Goal: Transaction & Acquisition: Subscribe to service/newsletter

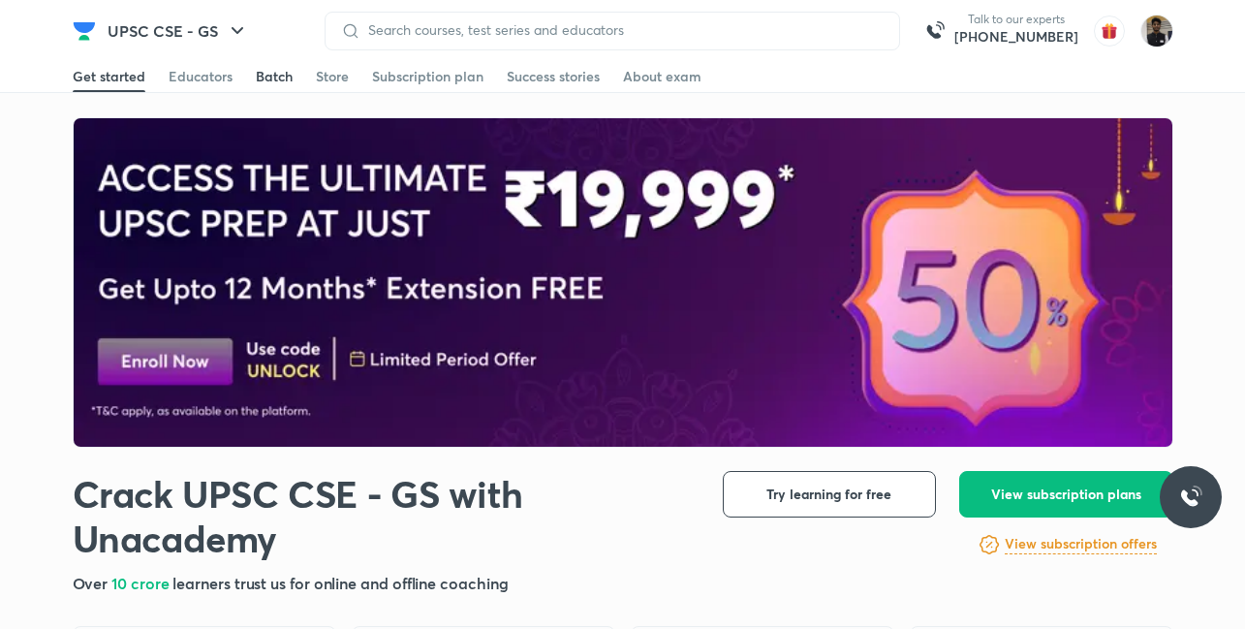
click at [275, 80] on div "Batch" at bounding box center [274, 76] width 37 height 19
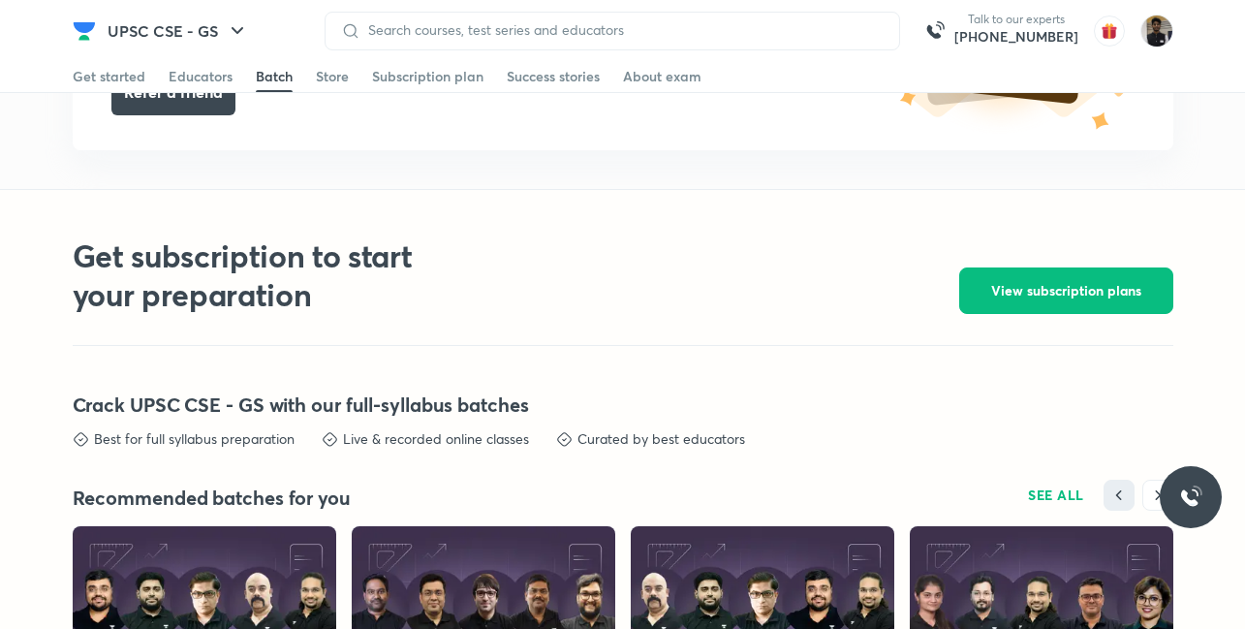
scroll to position [4231, 0]
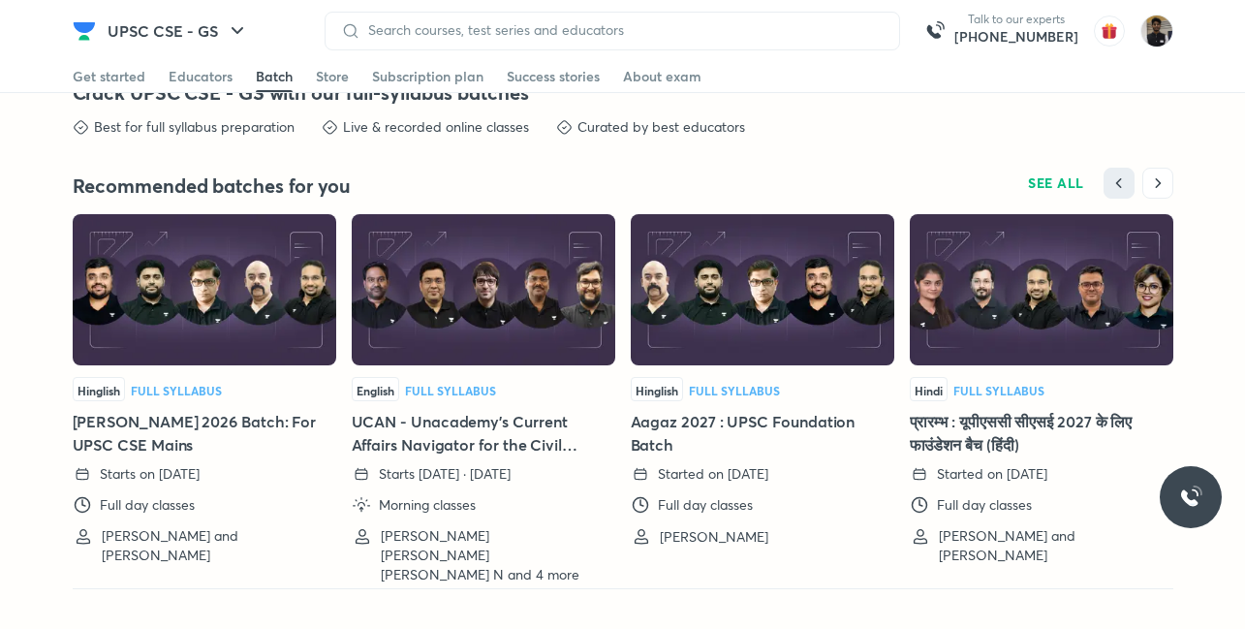
click at [652, 437] on h5 "Aagaz 2027 : UPSC Foundation Batch" at bounding box center [762, 433] width 263 height 46
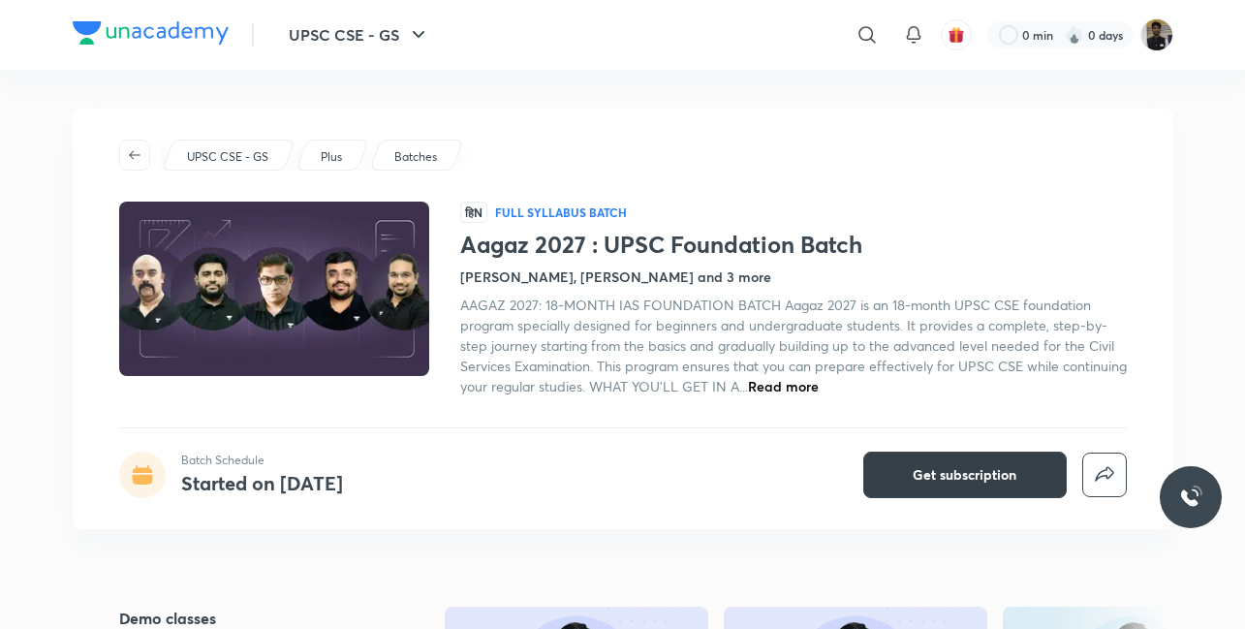
click at [959, 463] on button "Get subscription" at bounding box center [964, 474] width 203 height 46
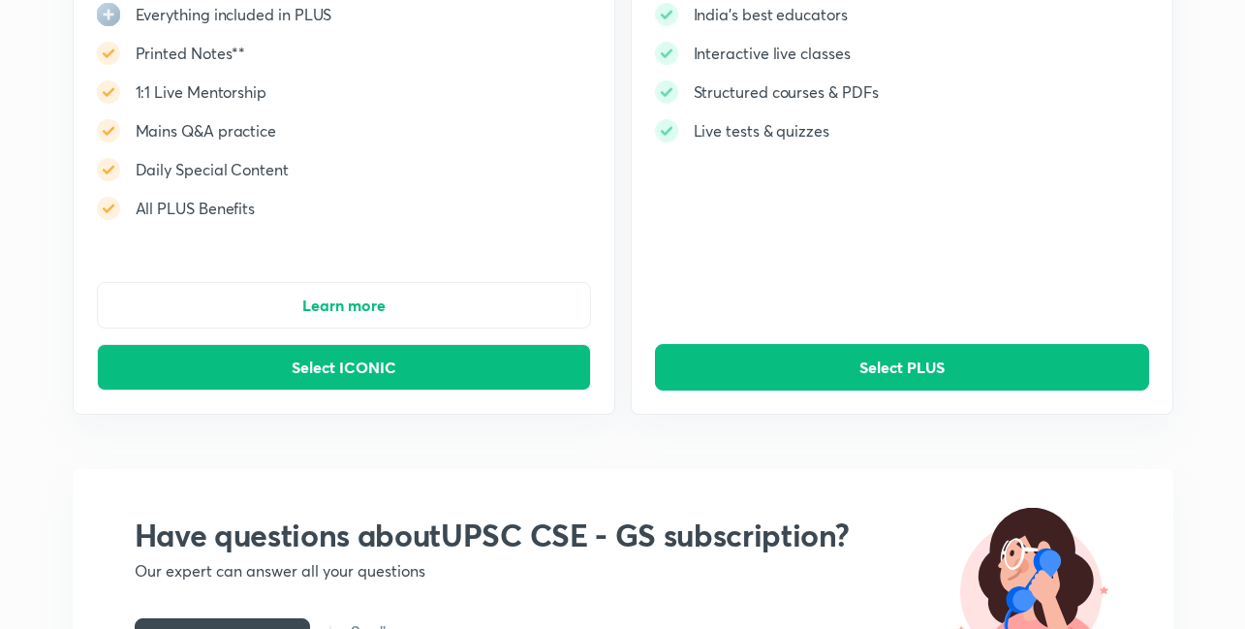
scroll to position [274, 0]
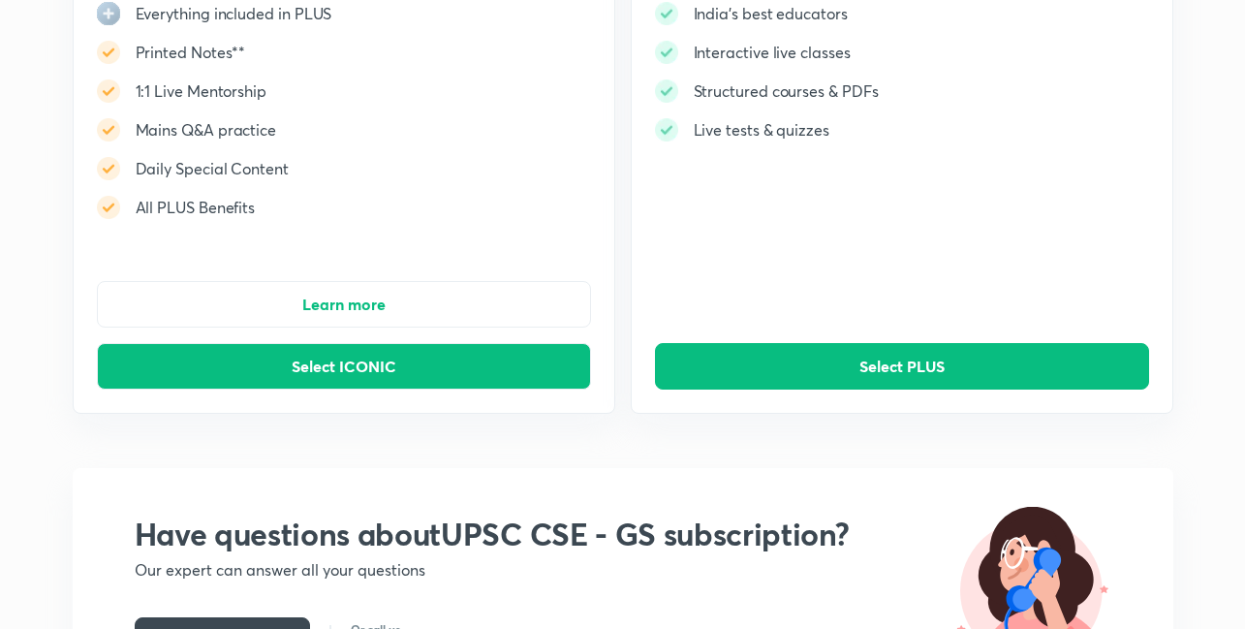
click at [891, 390] on div "Select PLUS" at bounding box center [901, 378] width 540 height 70
click at [845, 364] on button "Select PLUS" at bounding box center [902, 366] width 494 height 46
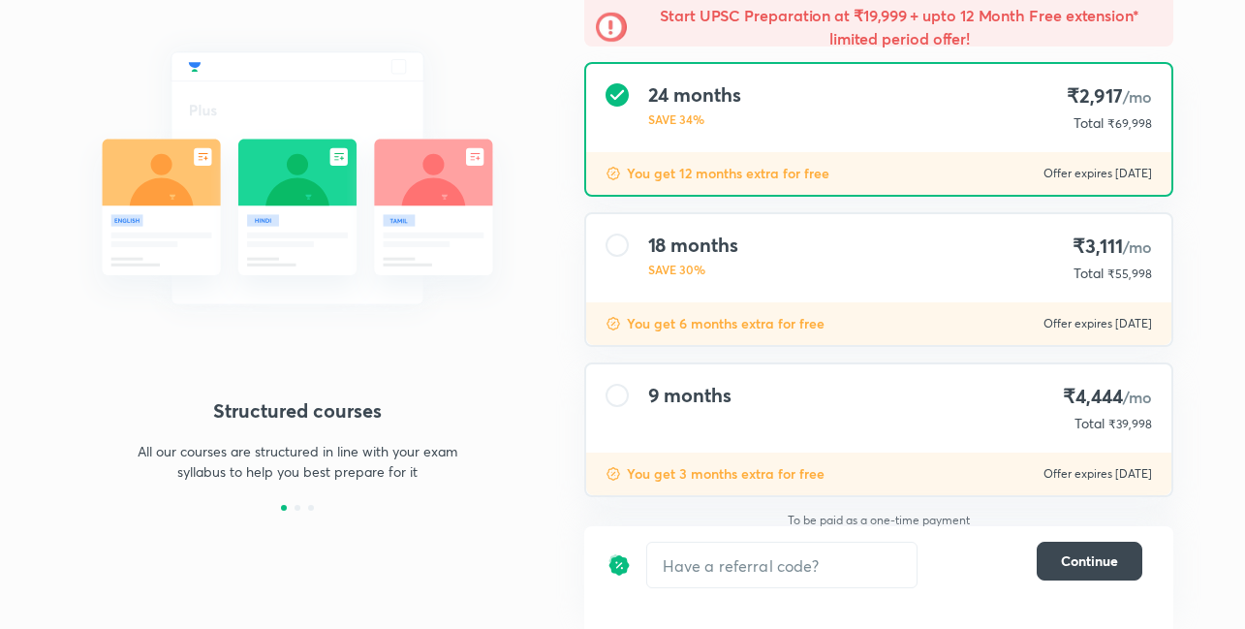
scroll to position [196, 0]
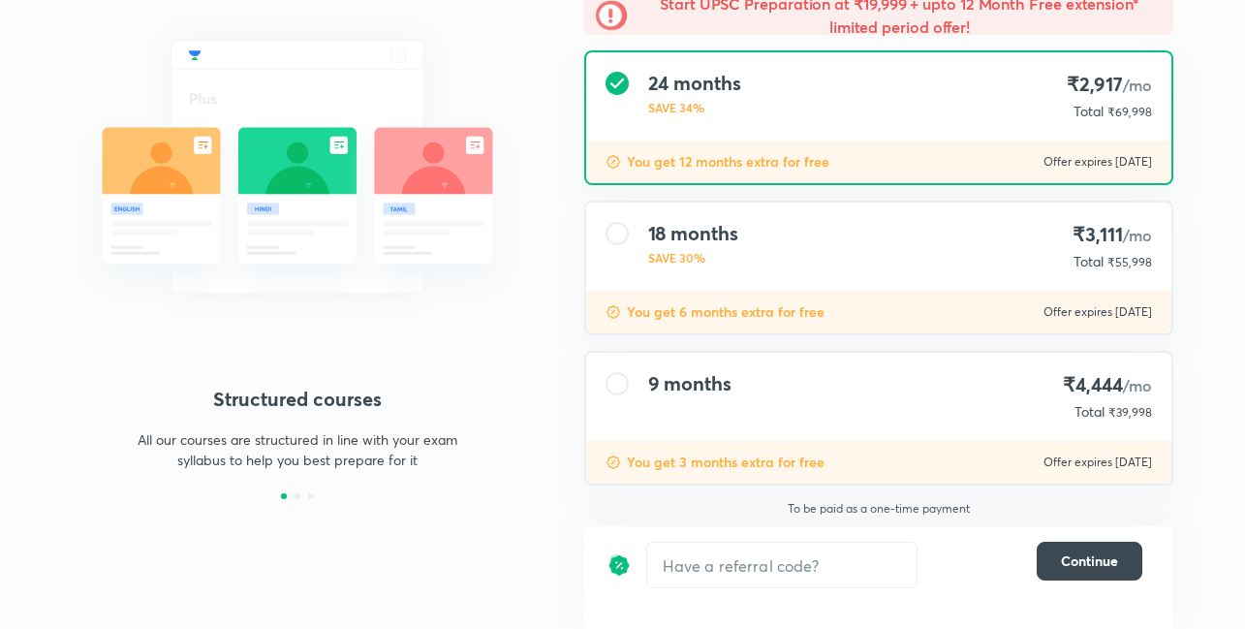
click at [660, 276] on div "18 months SAVE 30% ₹3,111 /mo Total ₹55,998" at bounding box center [878, 246] width 585 height 88
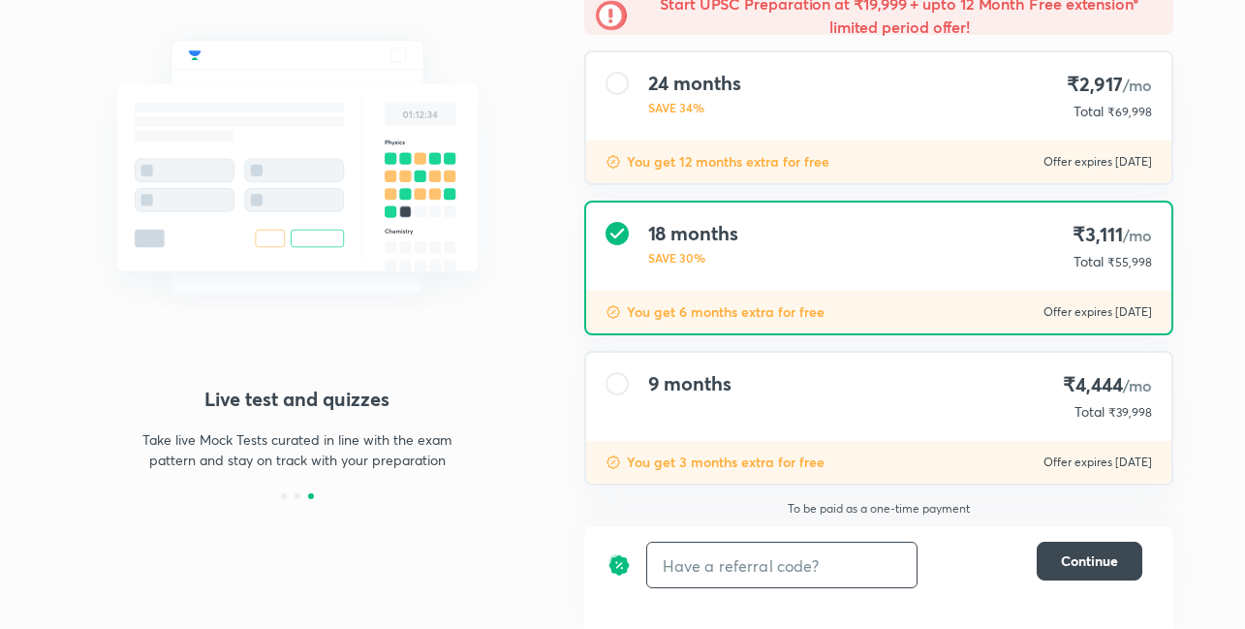
click at [704, 569] on input "text" at bounding box center [781, 565] width 269 height 46
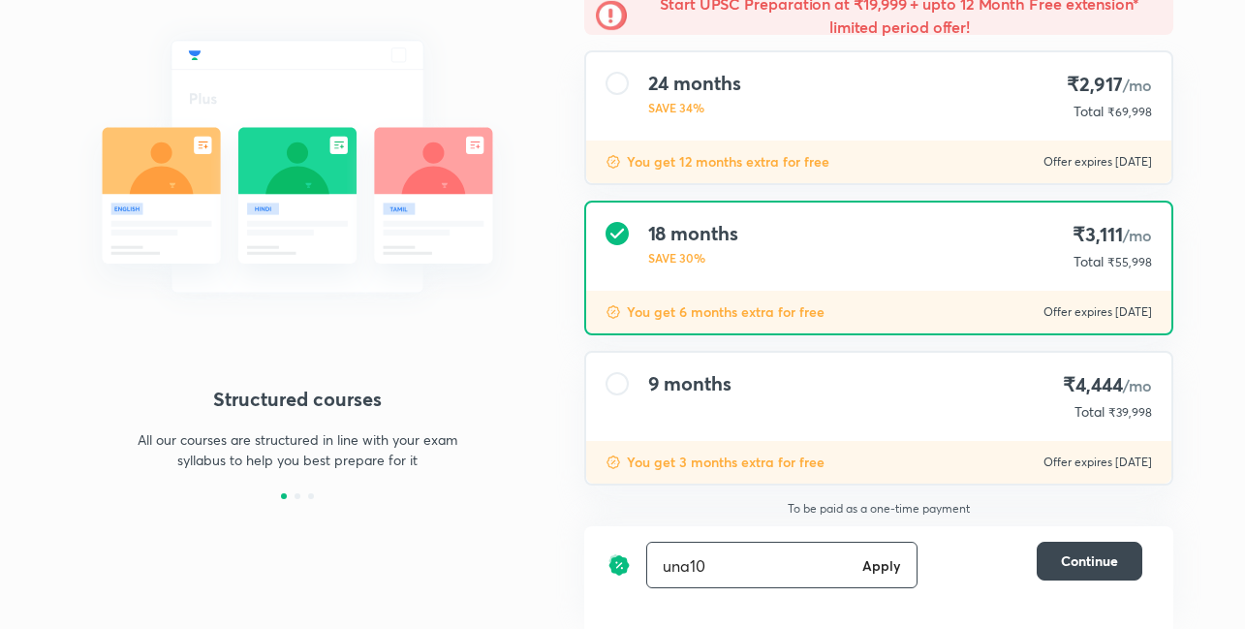
type input "una10"
click at [867, 568] on h6 "Apply" at bounding box center [881, 565] width 39 height 20
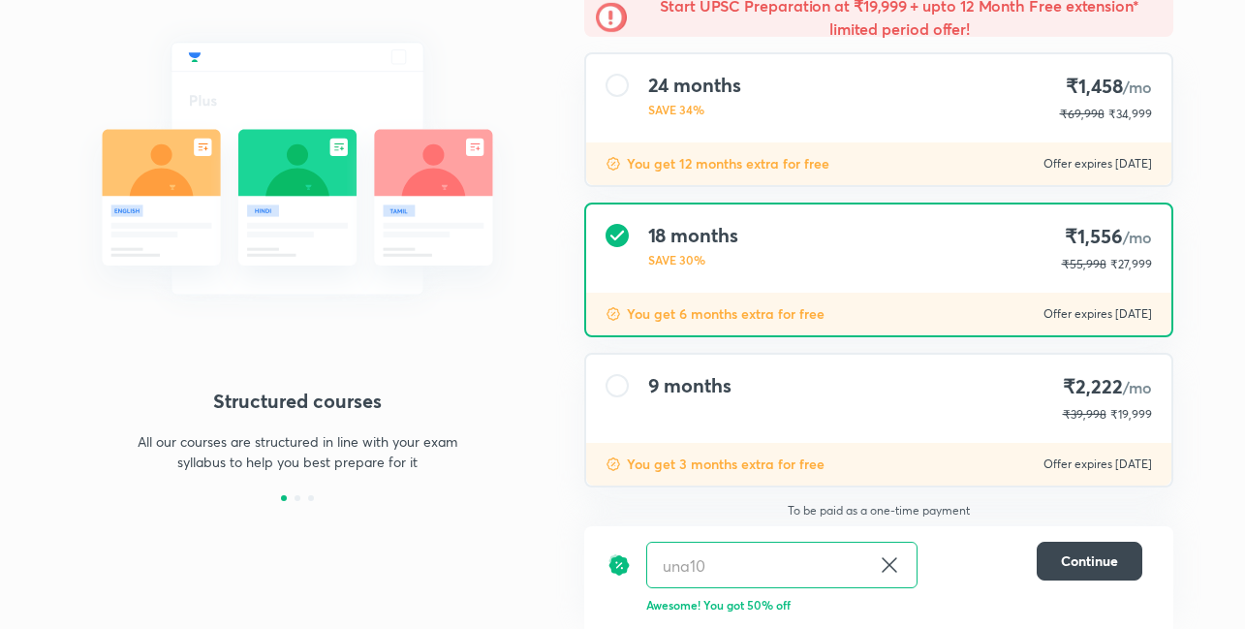
scroll to position [196, 0]
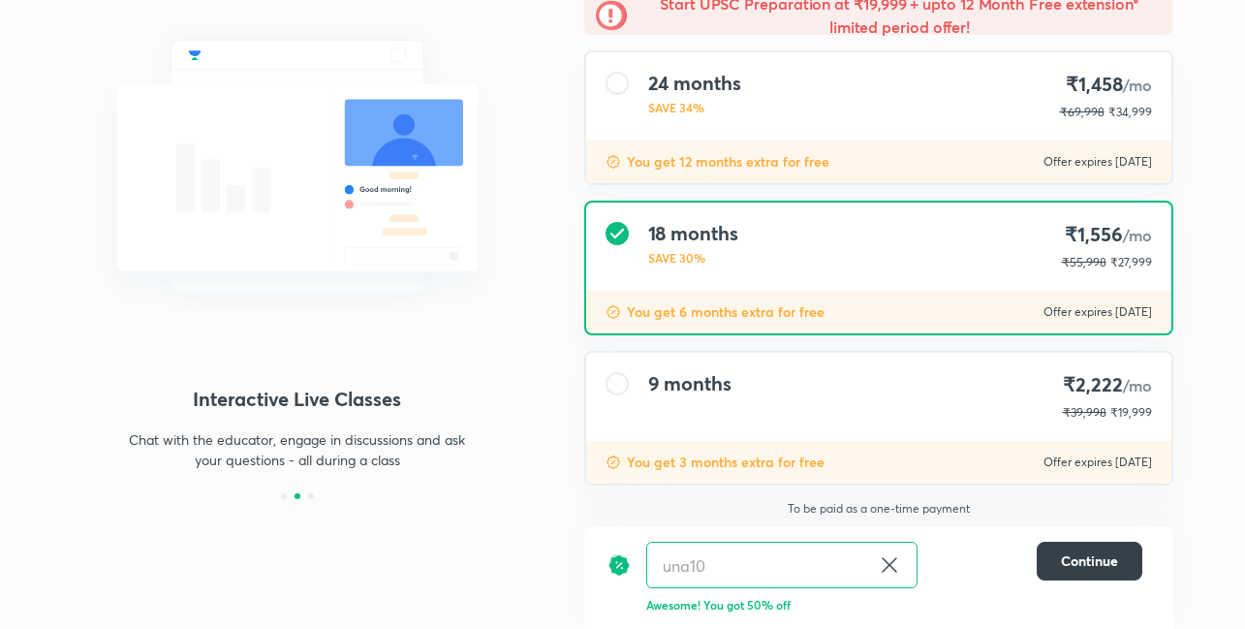
click at [1076, 562] on span "Continue" at bounding box center [1089, 560] width 57 height 19
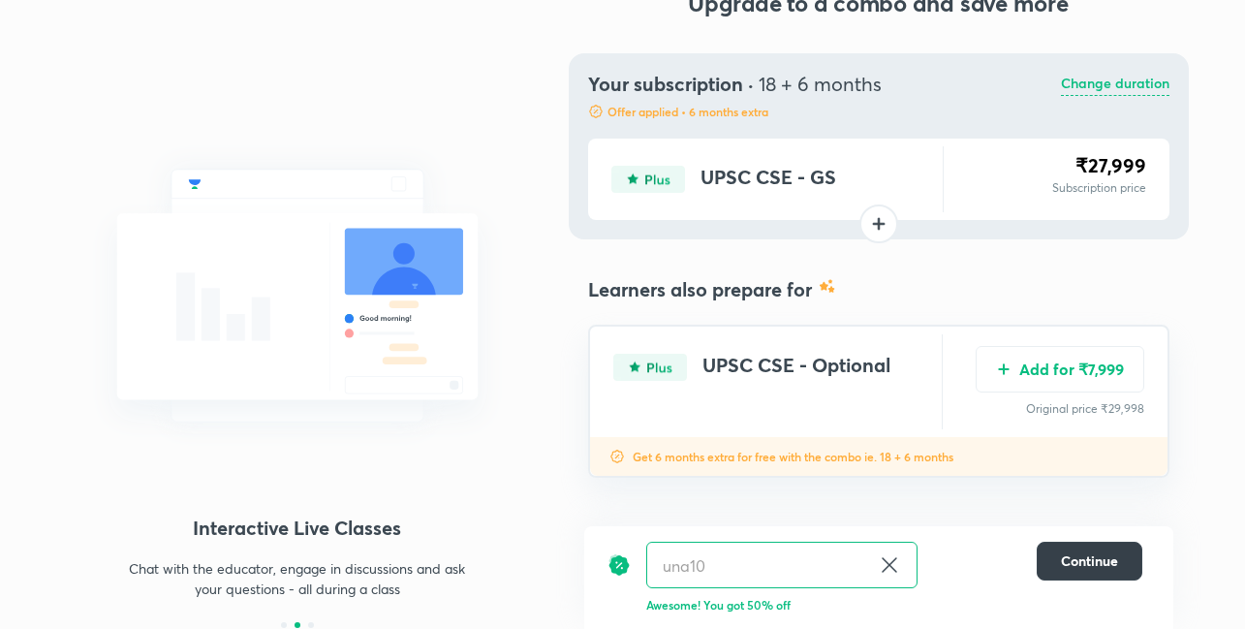
scroll to position [67, 0]
click at [1079, 373] on button "Add for ₹7,999" at bounding box center [1059, 367] width 169 height 46
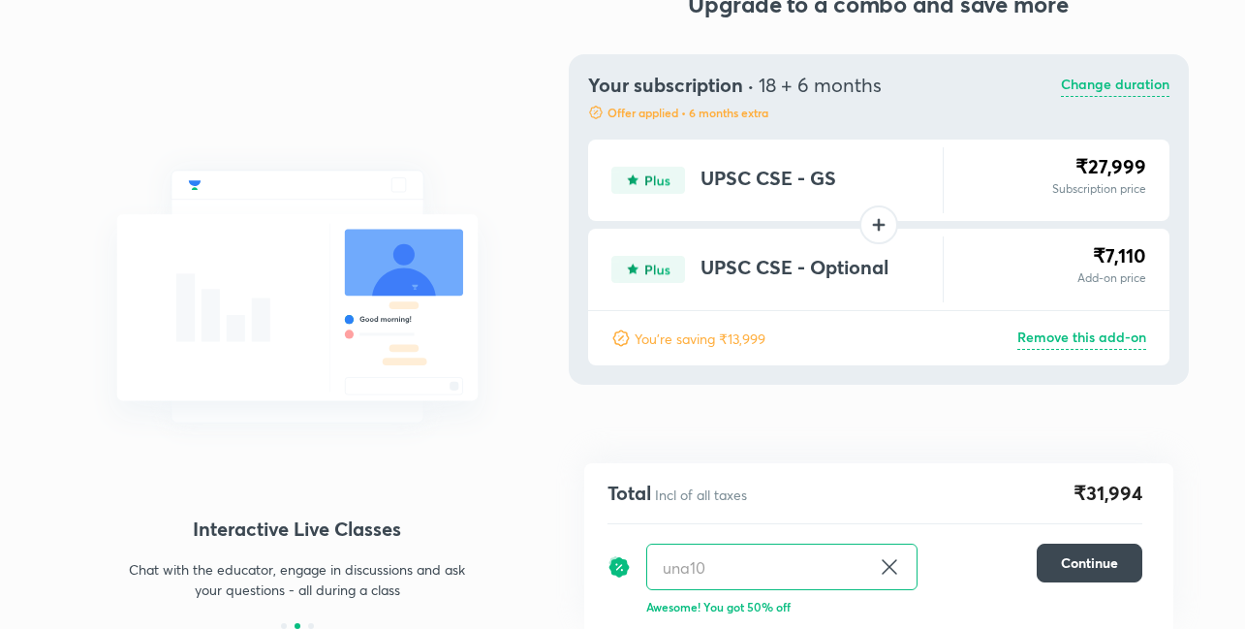
scroll to position [66, 0]
